Goal: Task Accomplishment & Management: Manage account settings

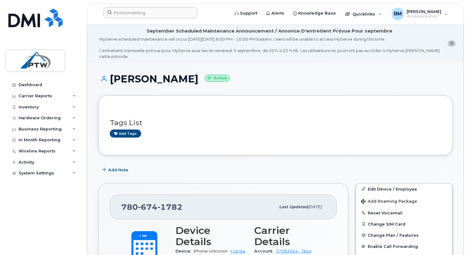
scroll to position [135, 0]
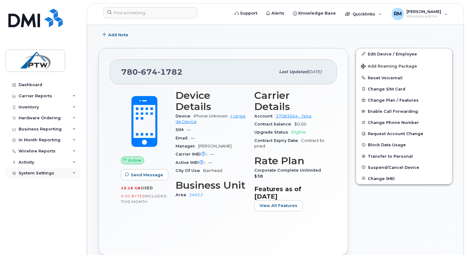
click at [45, 174] on div "System Settings" at bounding box center [37, 173] width 36 height 5
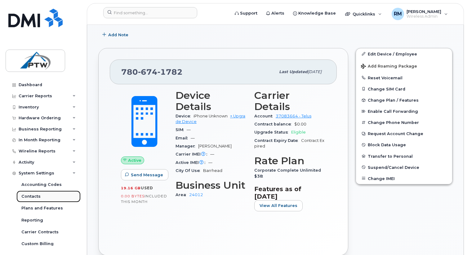
click at [37, 196] on div "Contacts" at bounding box center [30, 197] width 19 height 6
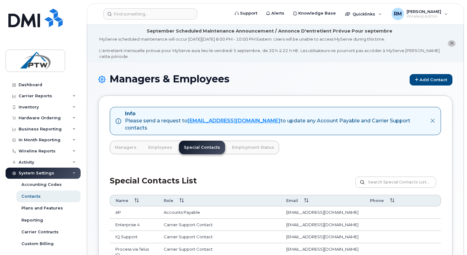
scroll to position [40, 0]
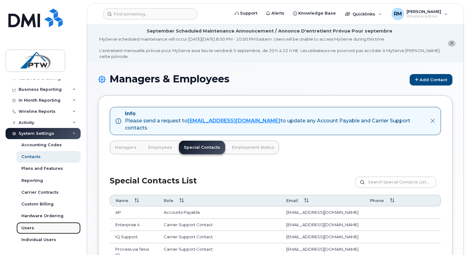
click at [26, 228] on div "Users" at bounding box center [27, 229] width 13 height 6
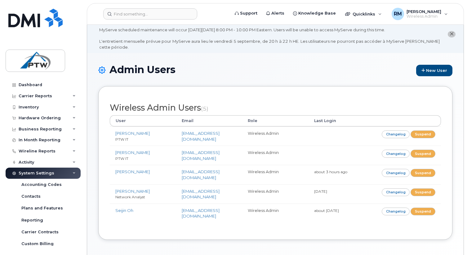
scroll to position [8, 0]
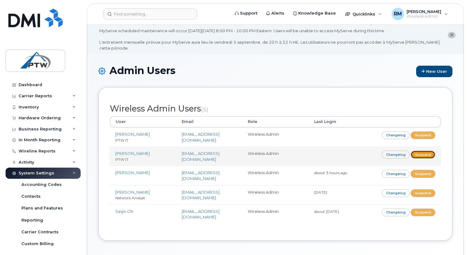
click at [423, 154] on link "Suspend" at bounding box center [423, 155] width 25 height 8
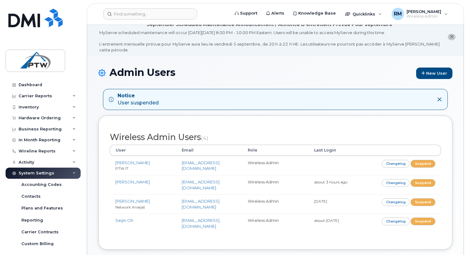
scroll to position [6, 0]
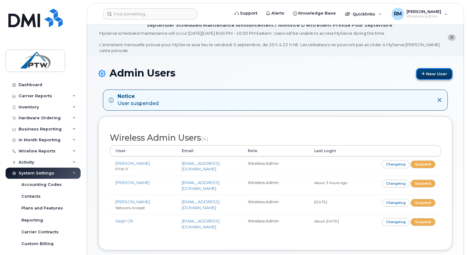
click at [428, 70] on link "New User" at bounding box center [434, 73] width 36 height 11
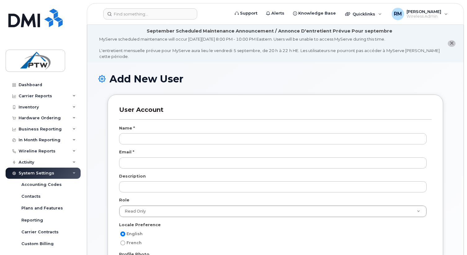
type input "a"
type input "[PERSON_NAME]"
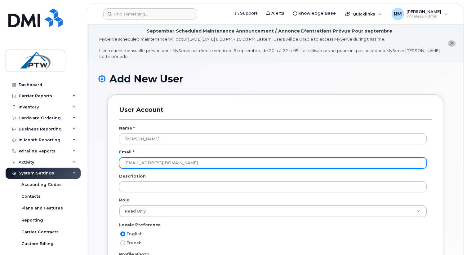
type input "OOkun@ptwenergy.com"
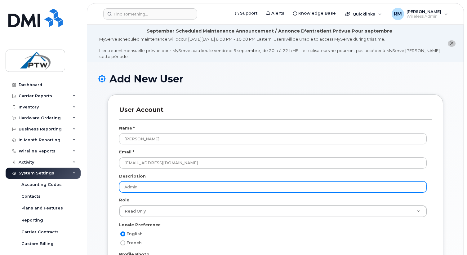
type input "Admin"
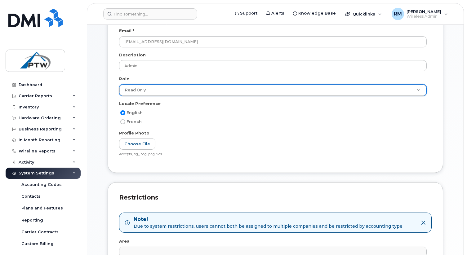
scroll to position [121, 0]
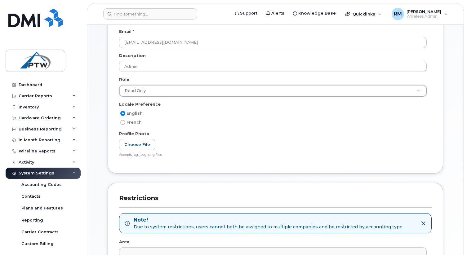
drag, startPoint x: 419, startPoint y: 91, endPoint x: 414, endPoint y: 92, distance: 5.3
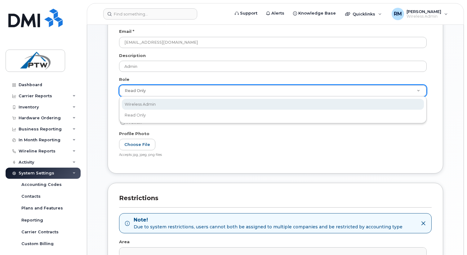
scroll to position [0, 2]
click at [217, 98] on div "Wireless Admin Read Only" at bounding box center [273, 109] width 308 height 27
select select "wireless_admin"
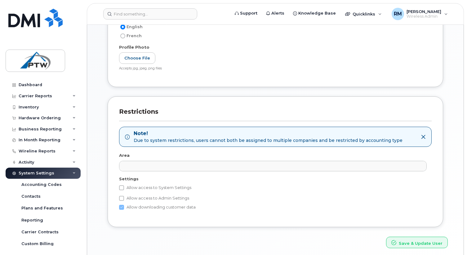
scroll to position [231, 0]
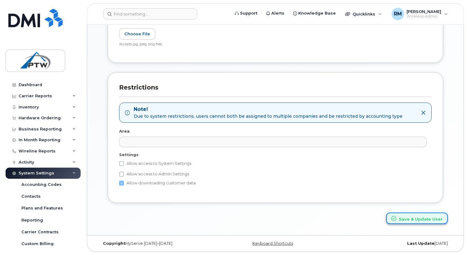
click at [413, 220] on button "Save & Update User" at bounding box center [417, 218] width 62 height 11
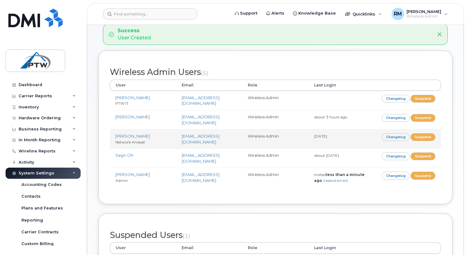
scroll to position [74, 0]
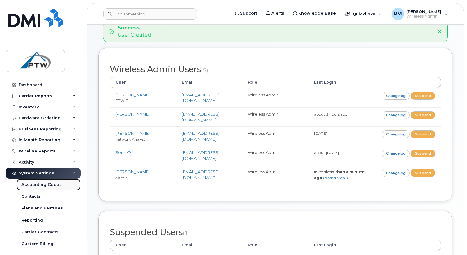
click at [38, 186] on div "Accounting Codes" at bounding box center [41, 185] width 40 height 6
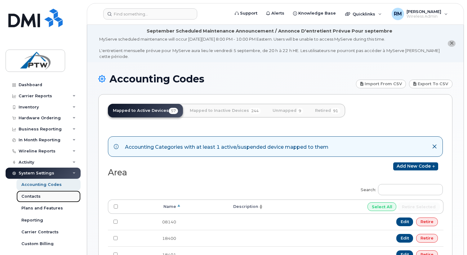
click at [33, 195] on div "Contacts" at bounding box center [30, 197] width 19 height 6
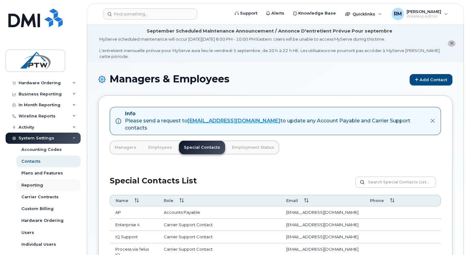
scroll to position [40, 0]
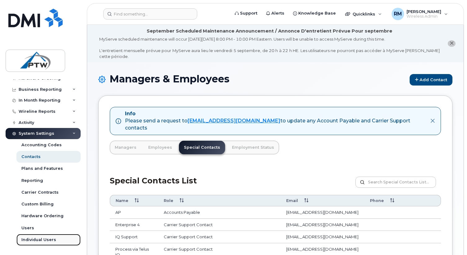
click at [31, 241] on div "Individual Users" at bounding box center [38, 240] width 35 height 6
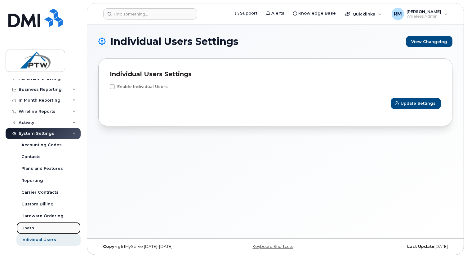
click at [30, 226] on div "Users" at bounding box center [27, 229] width 13 height 6
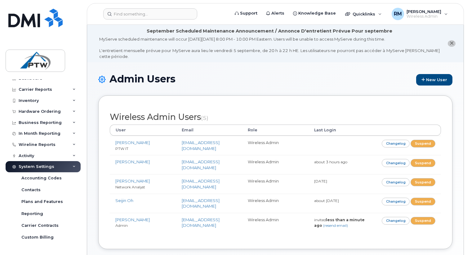
scroll to position [7, 0]
click at [34, 188] on div "Contacts" at bounding box center [30, 190] width 19 height 6
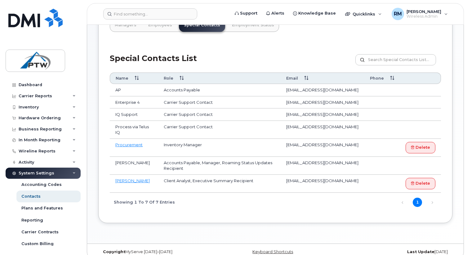
scroll to position [124, 0]
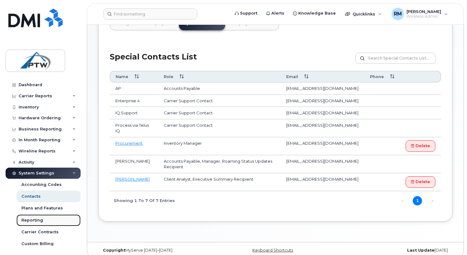
click at [34, 219] on div "Reporting" at bounding box center [32, 221] width 22 height 6
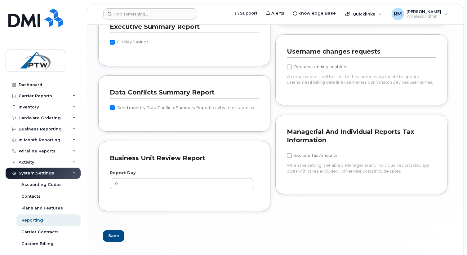
scroll to position [618, 0]
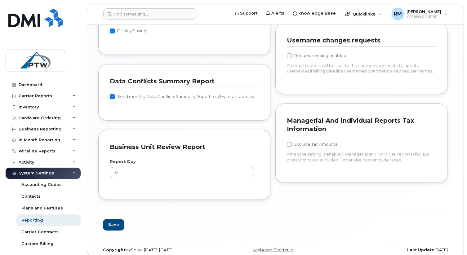
click at [47, 175] on div "System Settings" at bounding box center [37, 173] width 36 height 5
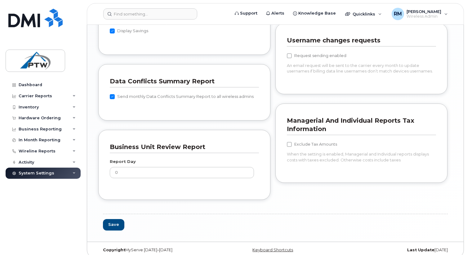
click at [74, 173] on icon at bounding box center [74, 173] width 3 height 3
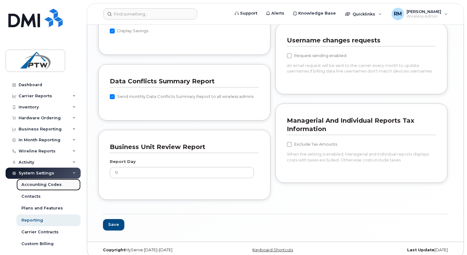
click at [55, 186] on div "Accounting Codes" at bounding box center [41, 185] width 40 height 6
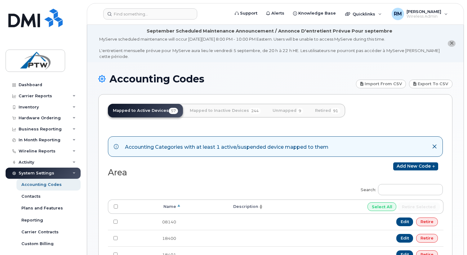
scroll to position [7, 0]
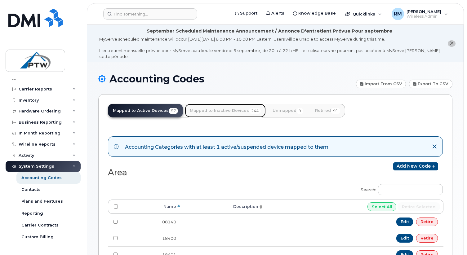
click at [204, 112] on link "Mapped to Inactive Devices 244" at bounding box center [225, 111] width 81 height 14
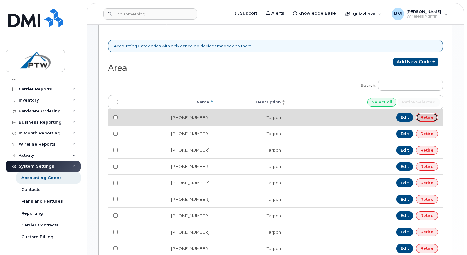
scroll to position [98, 0]
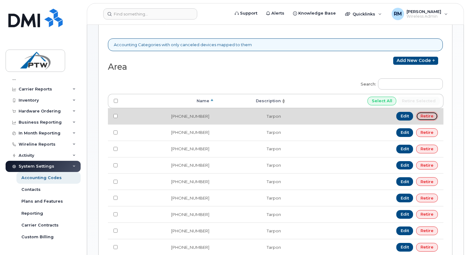
click at [431, 117] on link "Retire" at bounding box center [427, 116] width 22 height 9
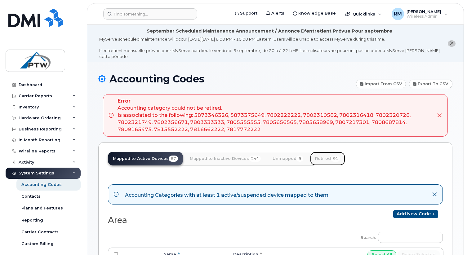
click at [319, 158] on link "Retired 91" at bounding box center [327, 159] width 35 height 14
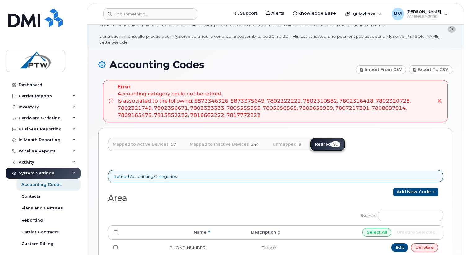
scroll to position [12, 0]
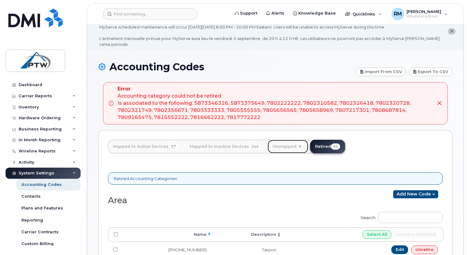
click at [277, 143] on link "Unmapped 9" at bounding box center [288, 147] width 41 height 14
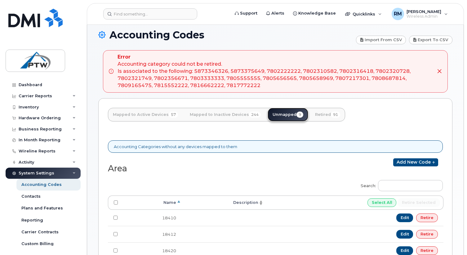
scroll to position [39, 0]
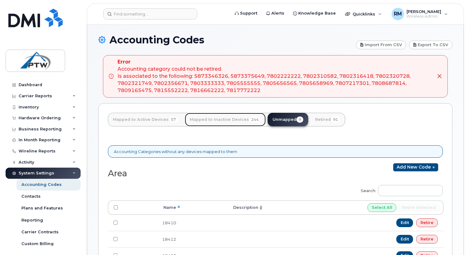
click at [211, 119] on link "Mapped to Inactive Devices 244" at bounding box center [225, 120] width 81 height 14
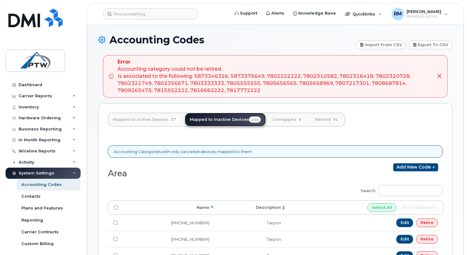
scroll to position [38, 0]
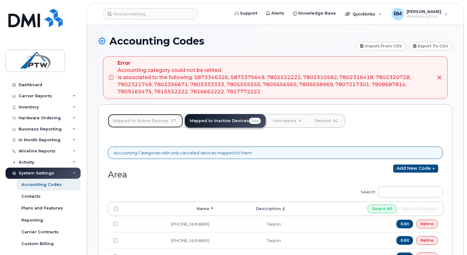
click at [150, 117] on link "Mapped to Active Devices 57" at bounding box center [145, 121] width 75 height 14
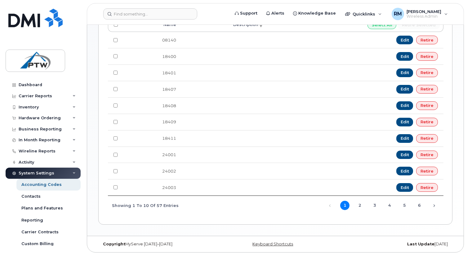
scroll to position [231, 0]
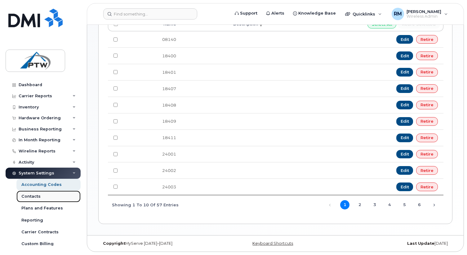
click at [32, 197] on div "Contacts" at bounding box center [30, 197] width 19 height 6
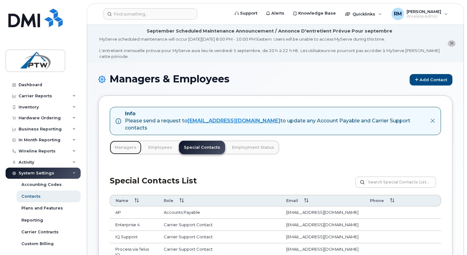
click at [124, 141] on link "Managers" at bounding box center [126, 148] width 32 height 14
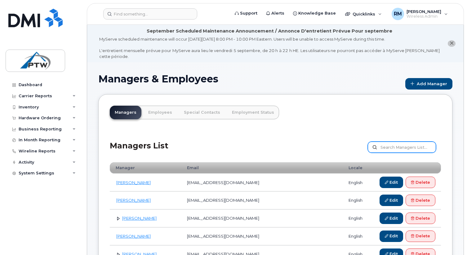
click at [399, 148] on input "text" at bounding box center [402, 147] width 68 height 11
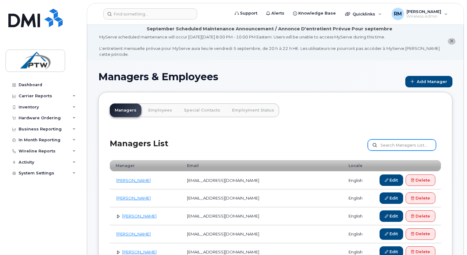
scroll to position [2, 0]
